Goal: Information Seeking & Learning: Learn about a topic

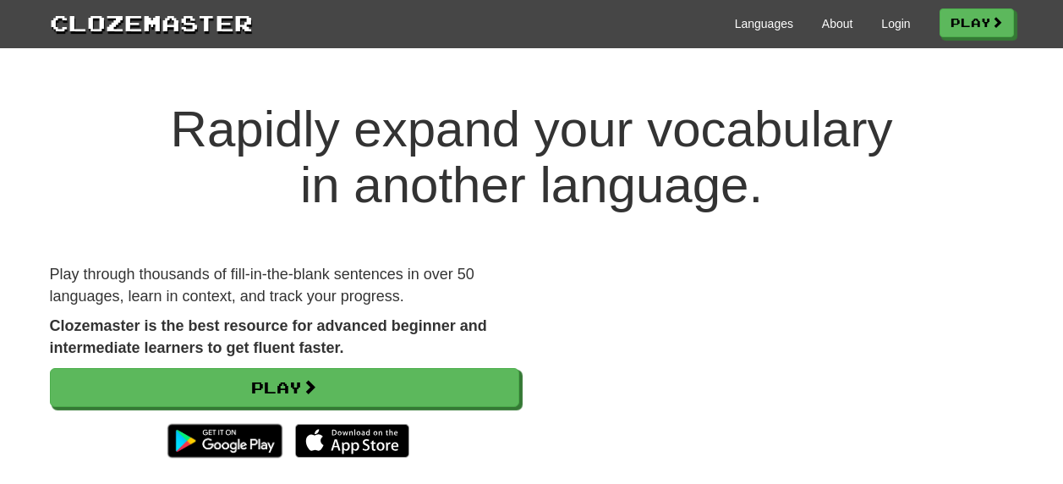
scroll to position [112, 0]
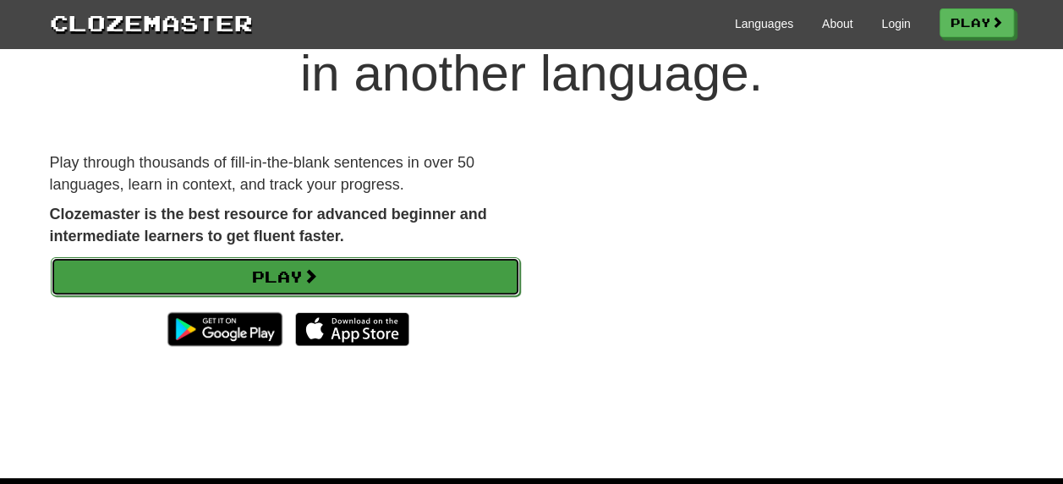
click at [442, 262] on link "Play" at bounding box center [285, 276] width 469 height 39
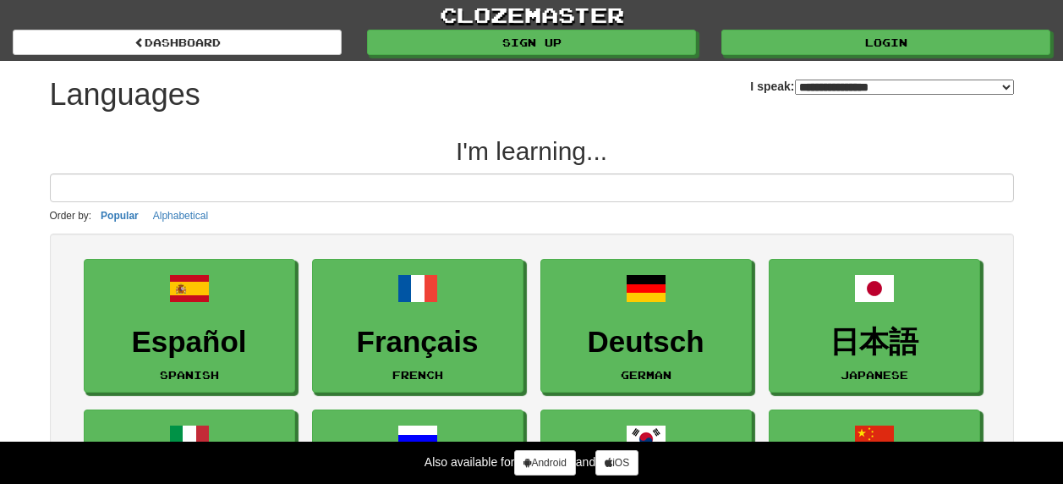
select select "*******"
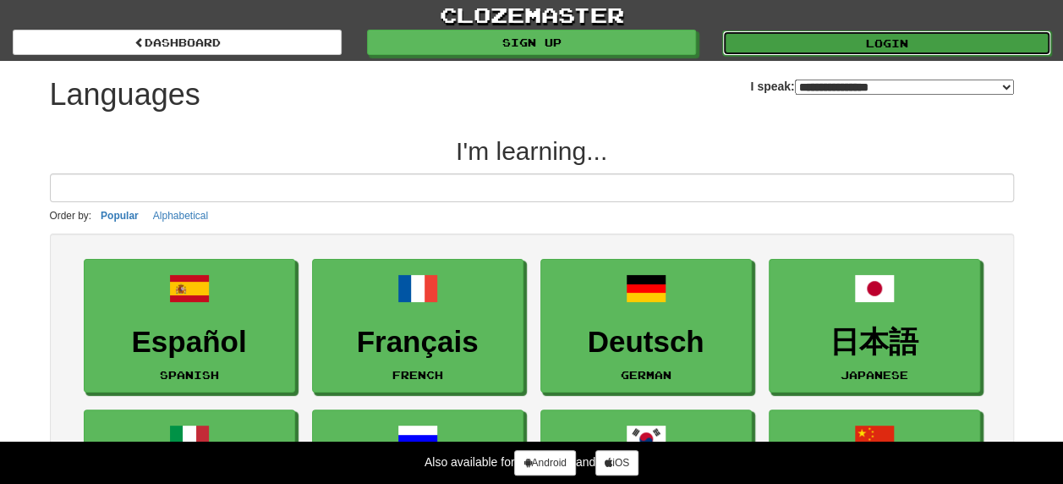
click at [831, 37] on link "Login" at bounding box center [886, 42] width 329 height 25
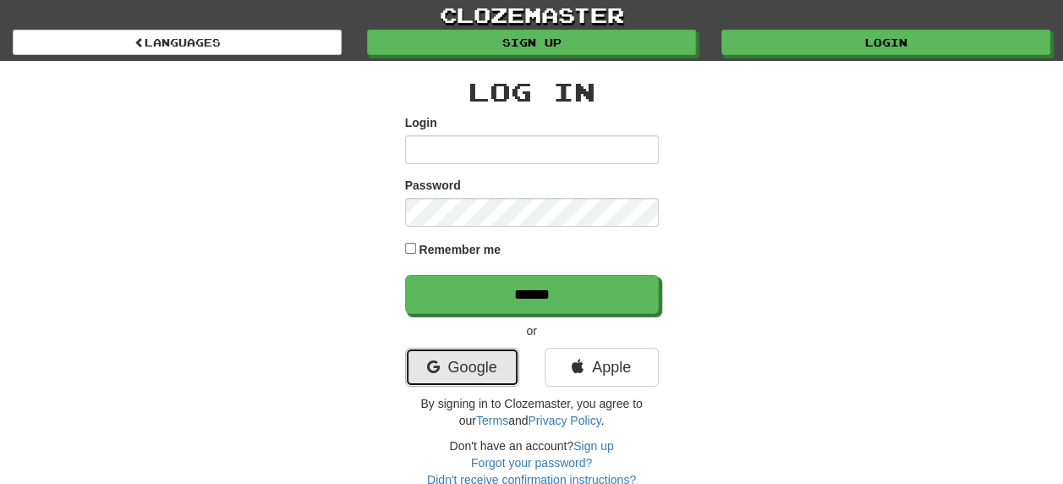
click at [473, 353] on link "Google" at bounding box center [462, 366] width 114 height 39
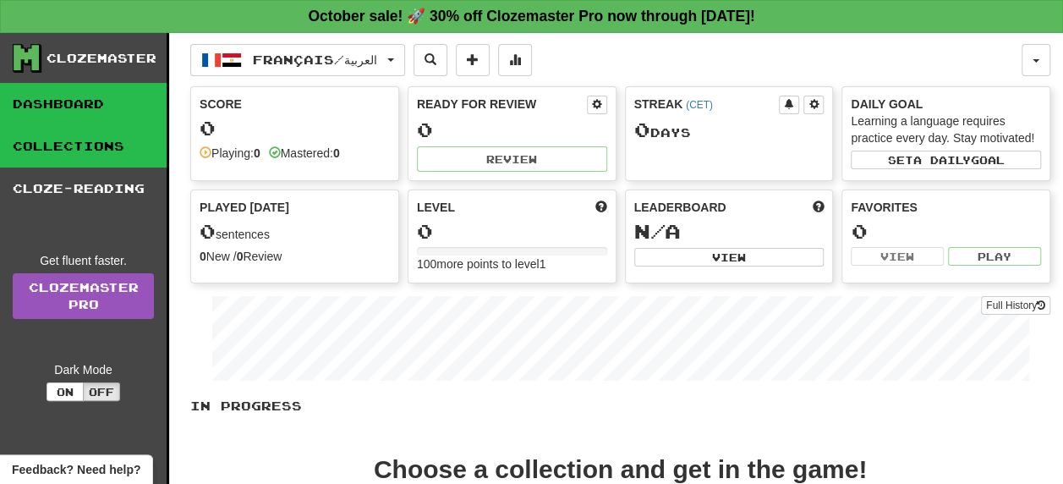
click at [109, 138] on link "Collections" at bounding box center [83, 146] width 167 height 42
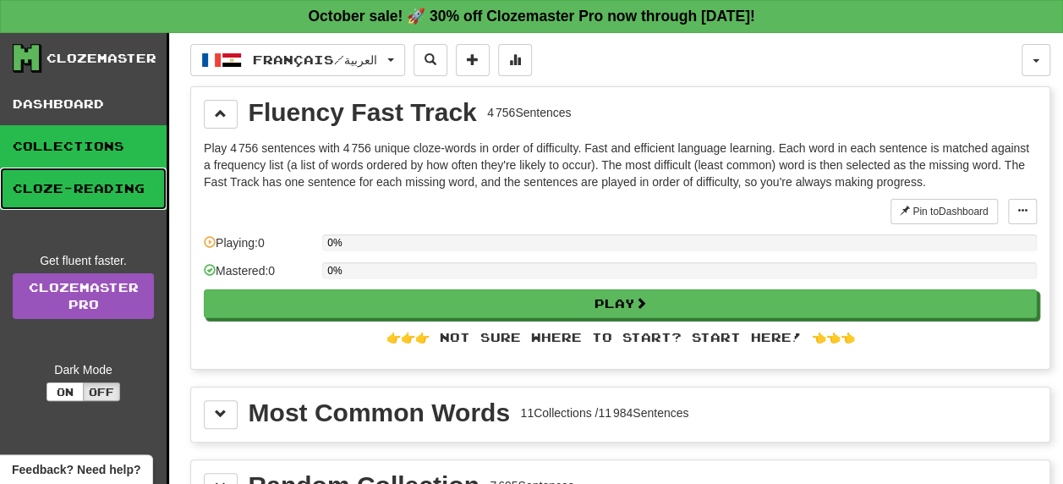
click at [109, 176] on link "Cloze-Reading" at bounding box center [83, 188] width 167 height 42
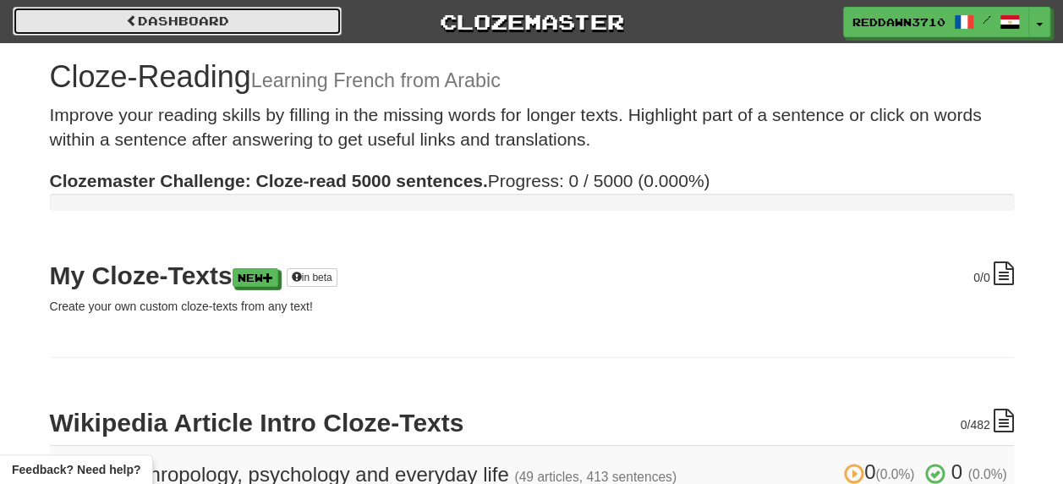
click at [182, 27] on link "Dashboard" at bounding box center [177, 21] width 329 height 29
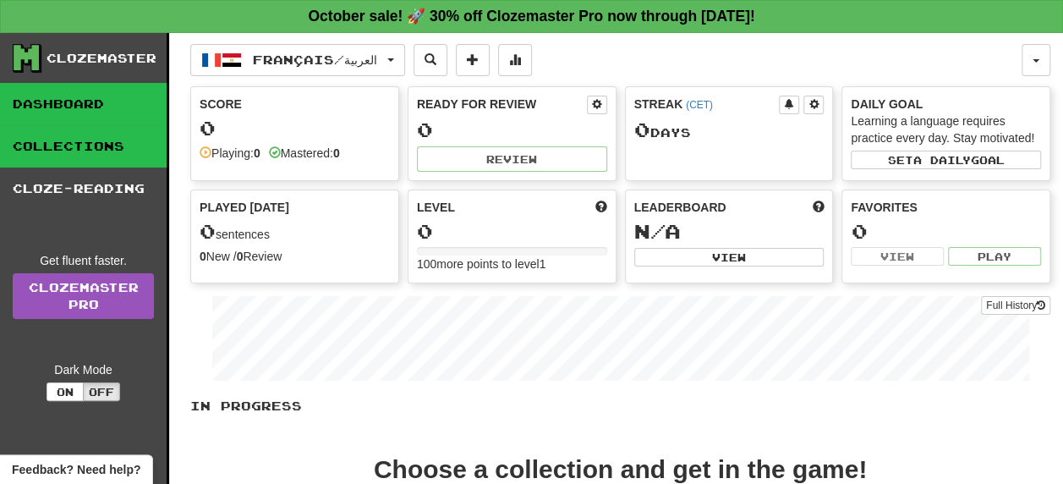
click at [116, 147] on link "Collections" at bounding box center [83, 146] width 167 height 42
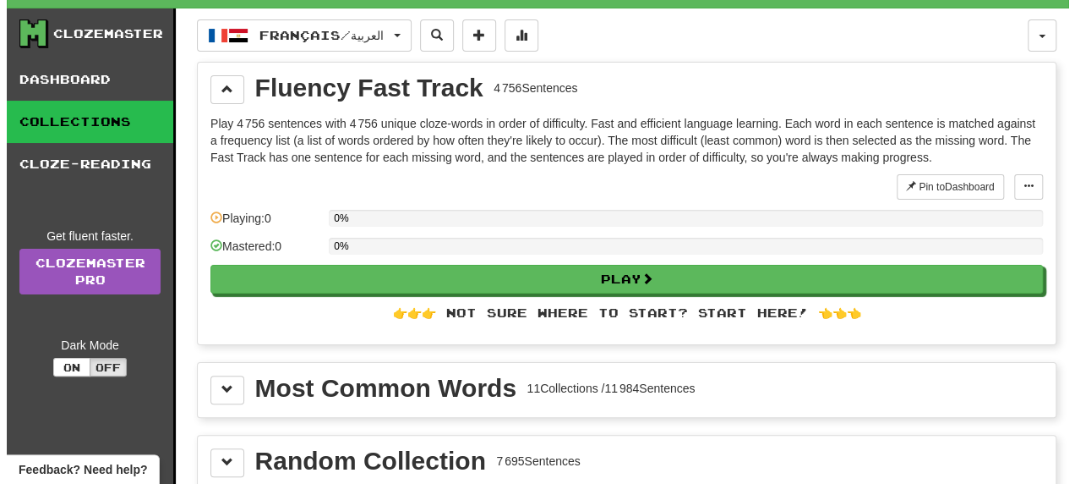
scroll to position [29, 0]
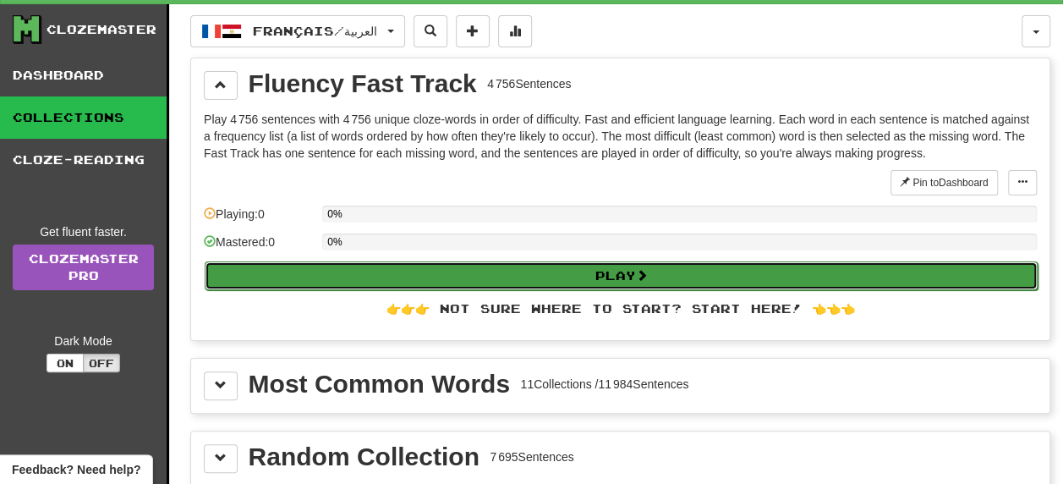
click at [564, 279] on button "Play" at bounding box center [621, 275] width 833 height 29
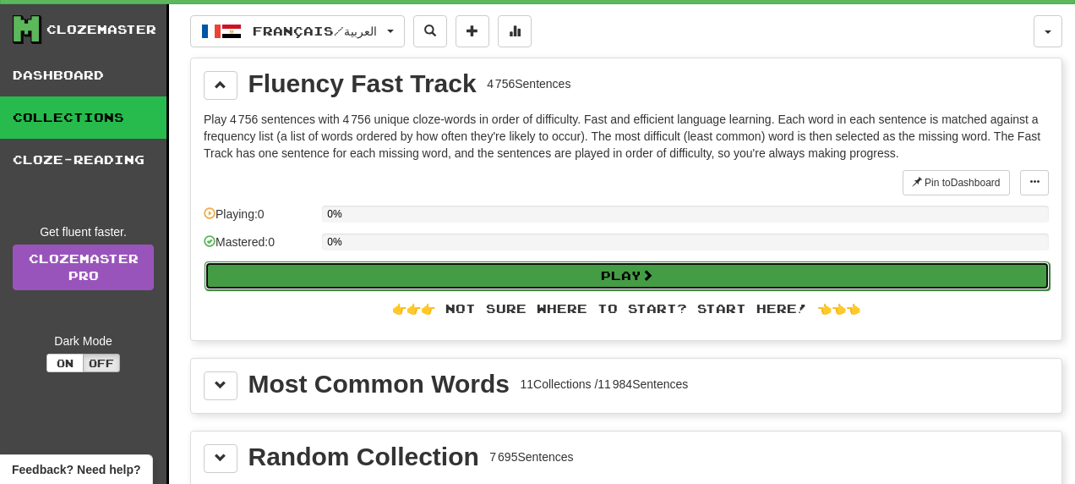
select select "**"
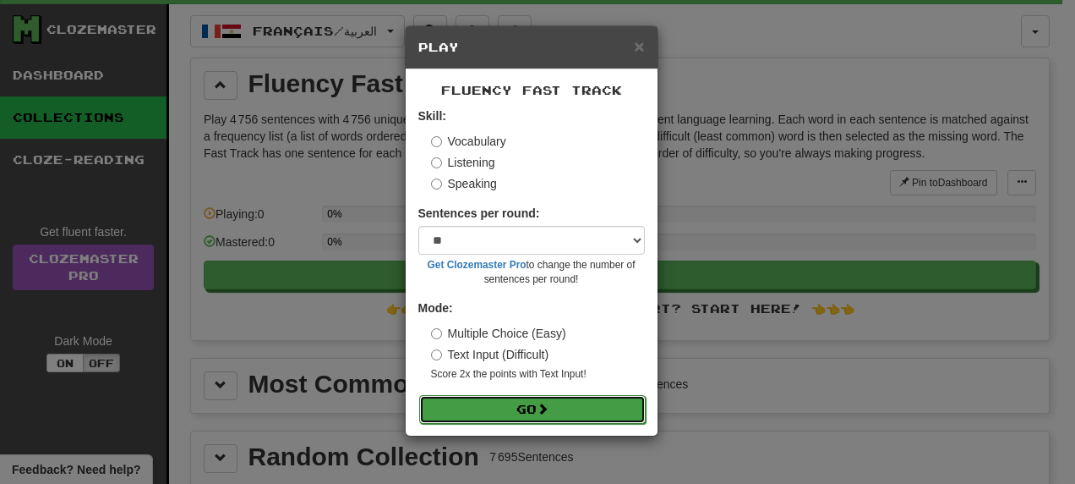
click at [547, 406] on span at bounding box center [543, 408] width 12 height 12
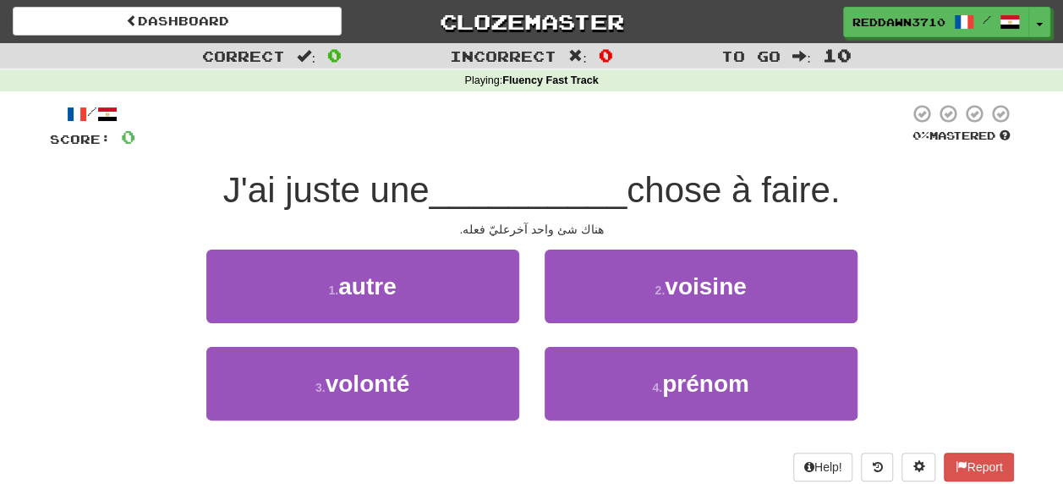
drag, startPoint x: 201, startPoint y: 194, endPoint x: 854, endPoint y: 214, distance: 652.9
click at [854, 214] on div "/ Score: 0 0 % Mastered J'ai juste une __________ chose à faire. هناك شئ واحد آ…" at bounding box center [532, 292] width 964 height 378
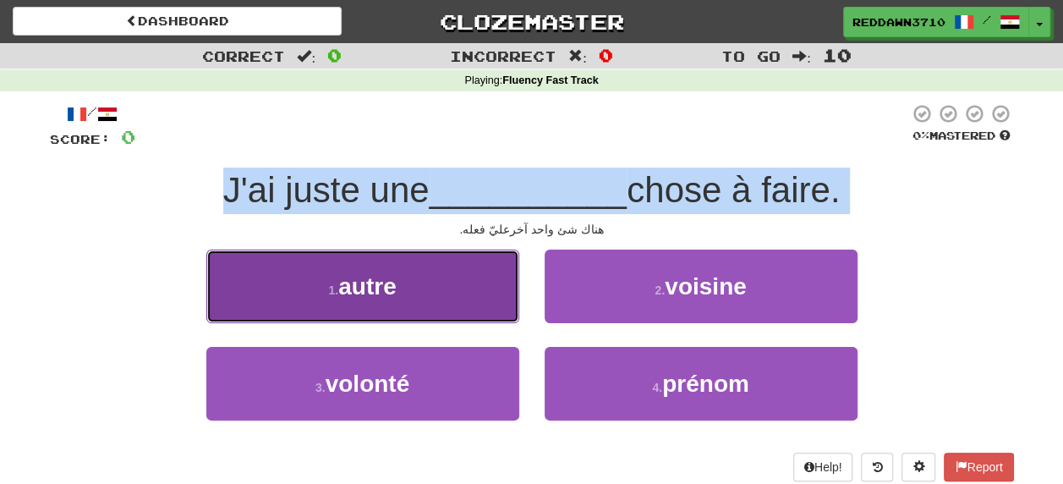
click at [443, 282] on button "1 . autre" at bounding box center [362, 286] width 313 height 74
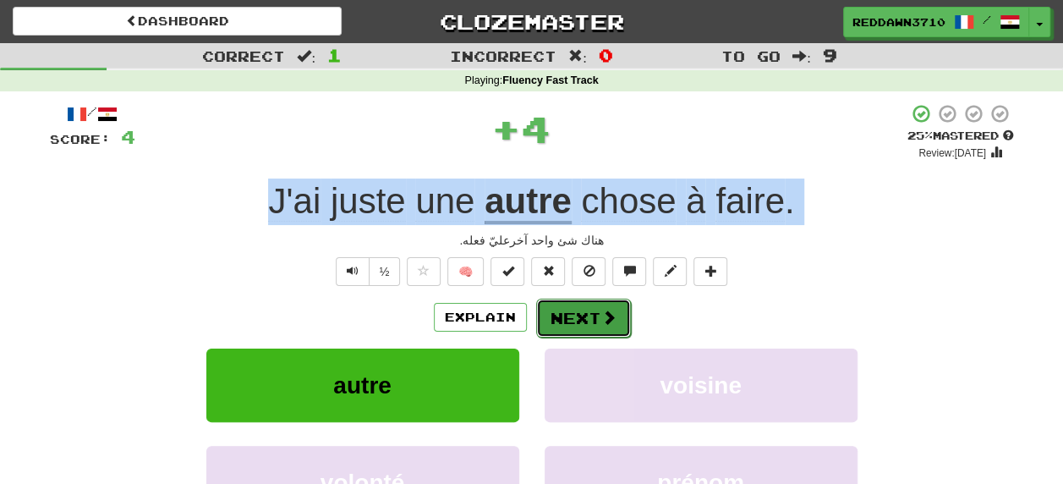
click at [562, 326] on button "Next" at bounding box center [583, 317] width 95 height 39
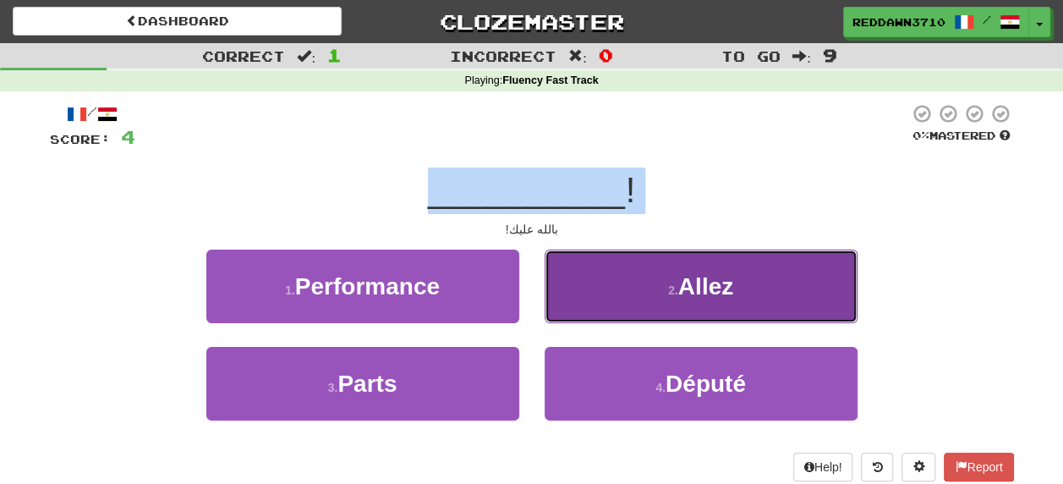
click at [656, 303] on button "2 . Allez" at bounding box center [700, 286] width 313 height 74
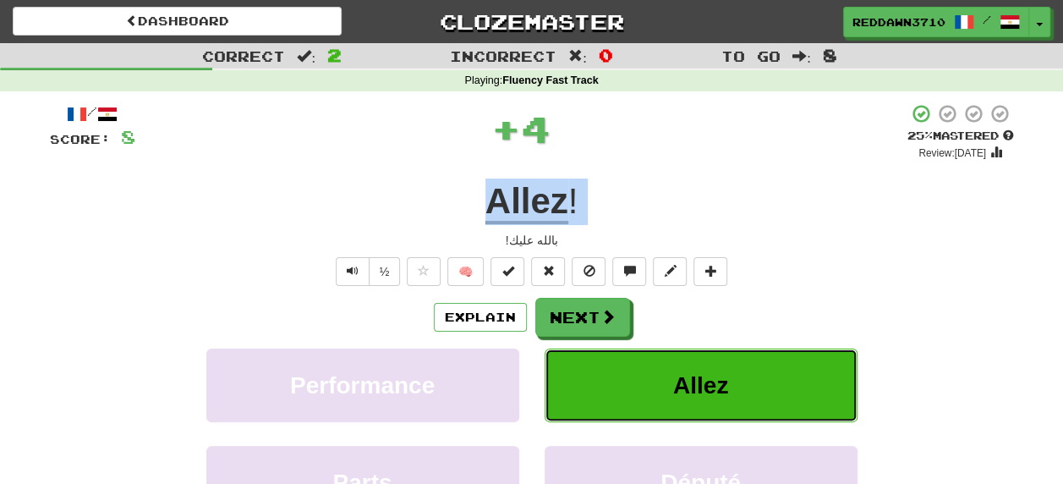
click at [630, 371] on button "Allez" at bounding box center [700, 385] width 313 height 74
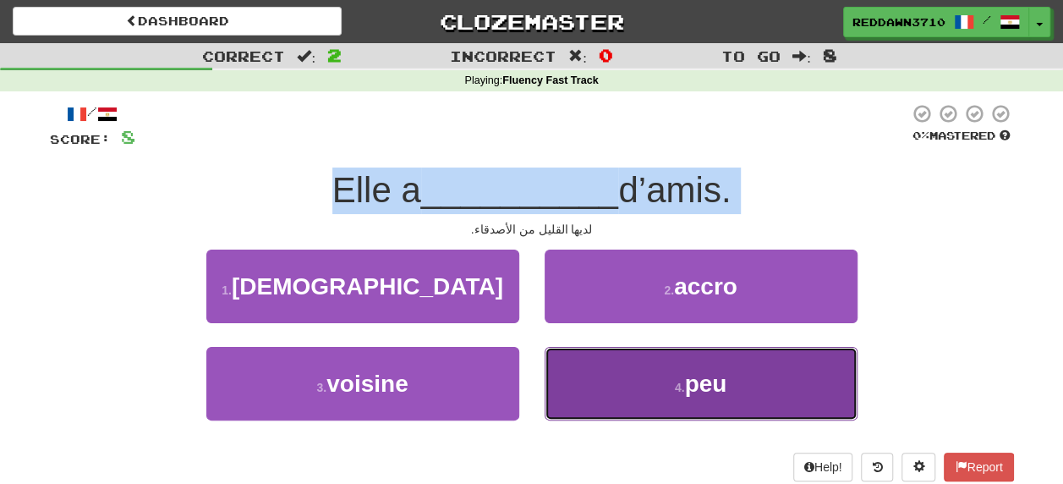
click at [641, 375] on button "4 . peu" at bounding box center [700, 384] width 313 height 74
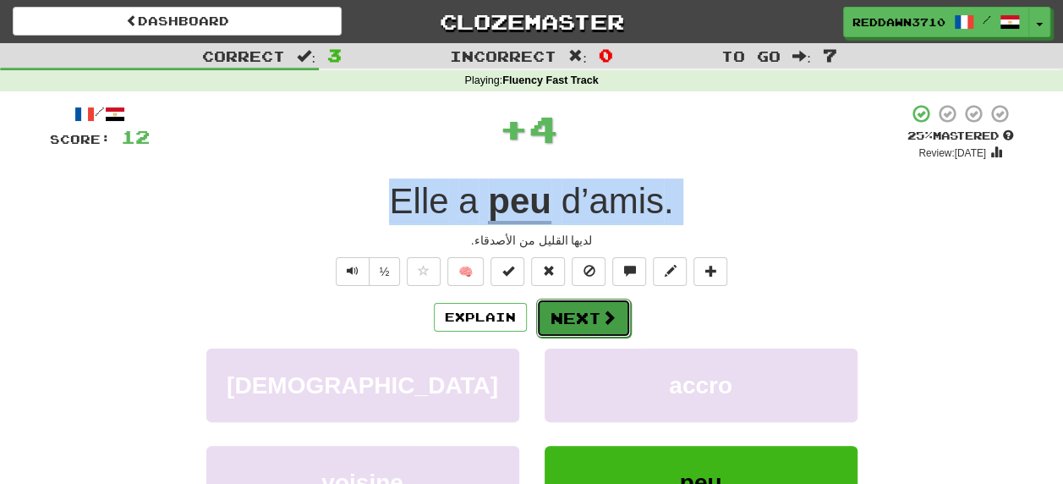
click at [613, 325] on button "Next" at bounding box center [583, 317] width 95 height 39
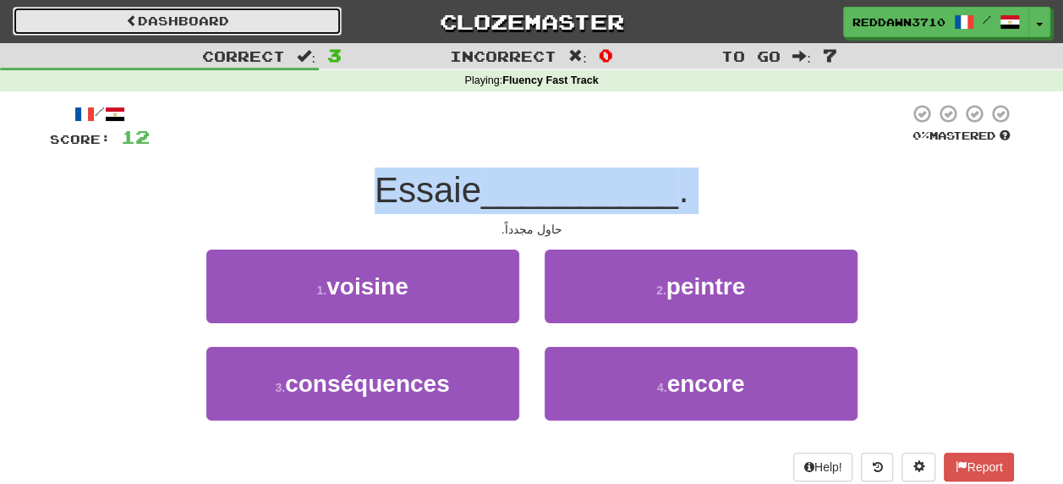
click at [292, 26] on link "Dashboard" at bounding box center [177, 21] width 329 height 29
